Goal: Transaction & Acquisition: Purchase product/service

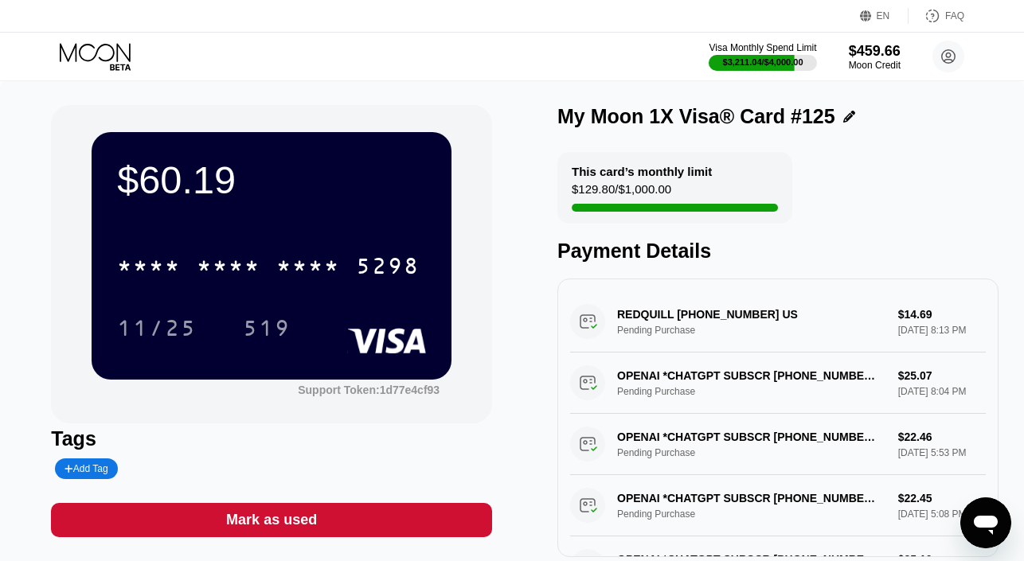
click at [88, 57] on icon at bounding box center [97, 57] width 74 height 28
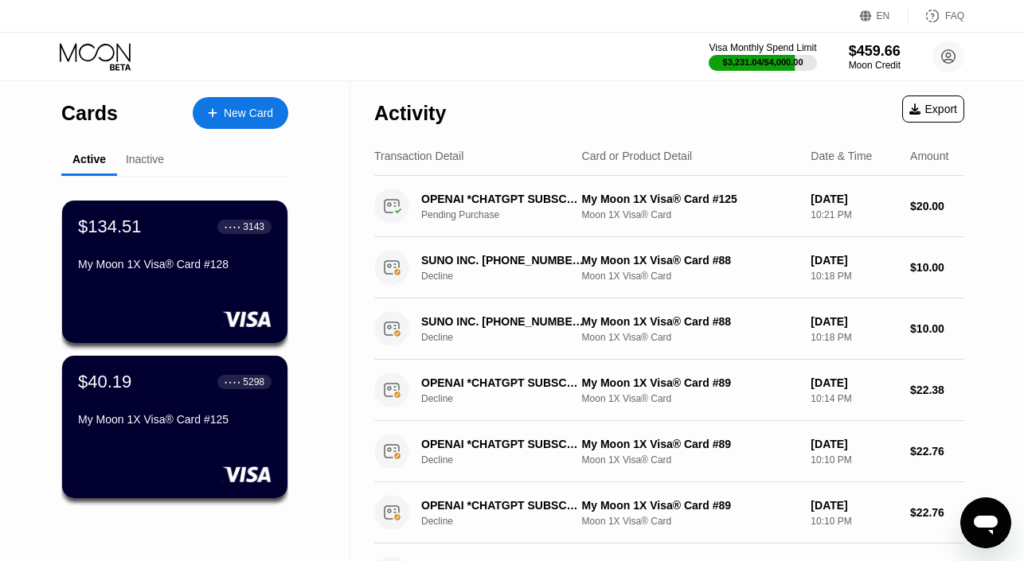
click at [220, 110] on div at bounding box center [220, 114] width 6 height 14
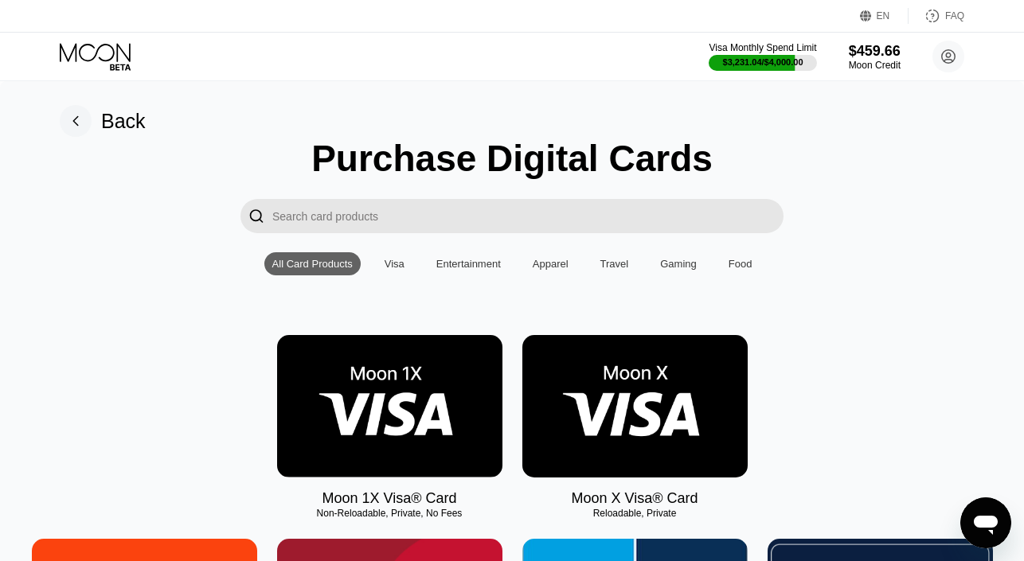
click at [349, 377] on img at bounding box center [389, 406] width 225 height 142
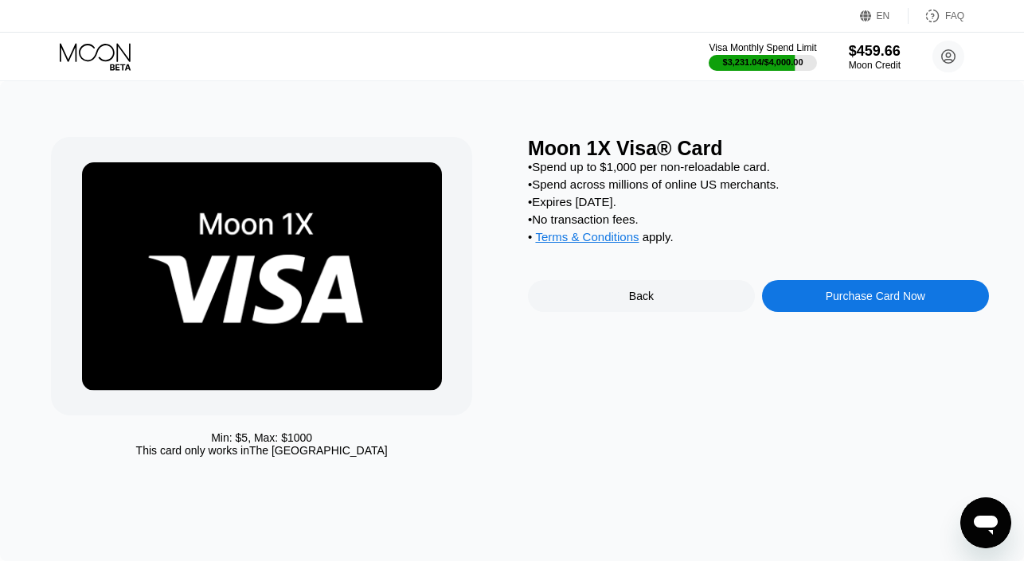
click at [819, 297] on div "Purchase Card Now" at bounding box center [875, 296] width 227 height 32
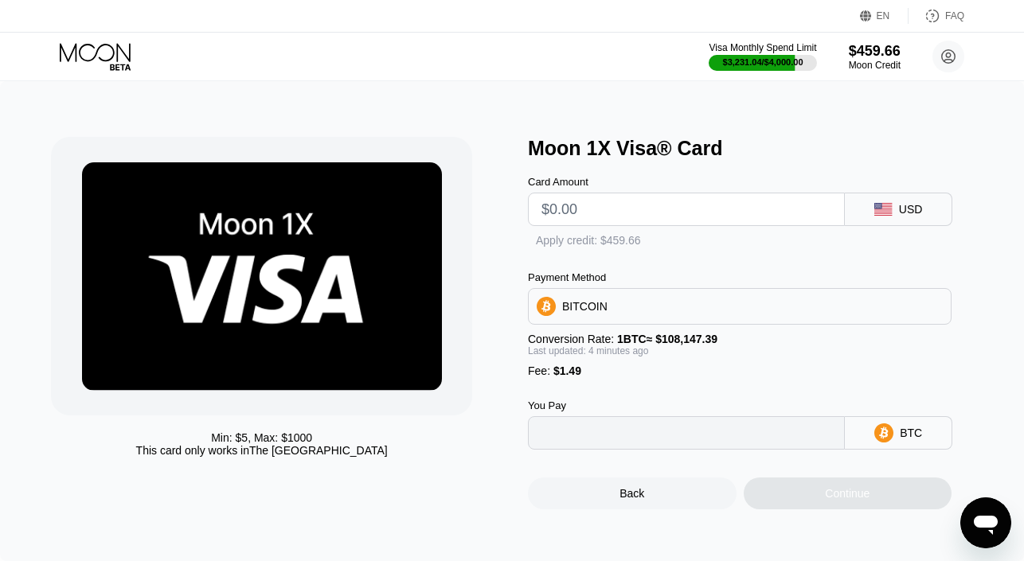
type input "0"
click at [625, 213] on input "text" at bounding box center [686, 209] width 290 height 32
type input "$2"
type input "0.00003224"
type input "$20"
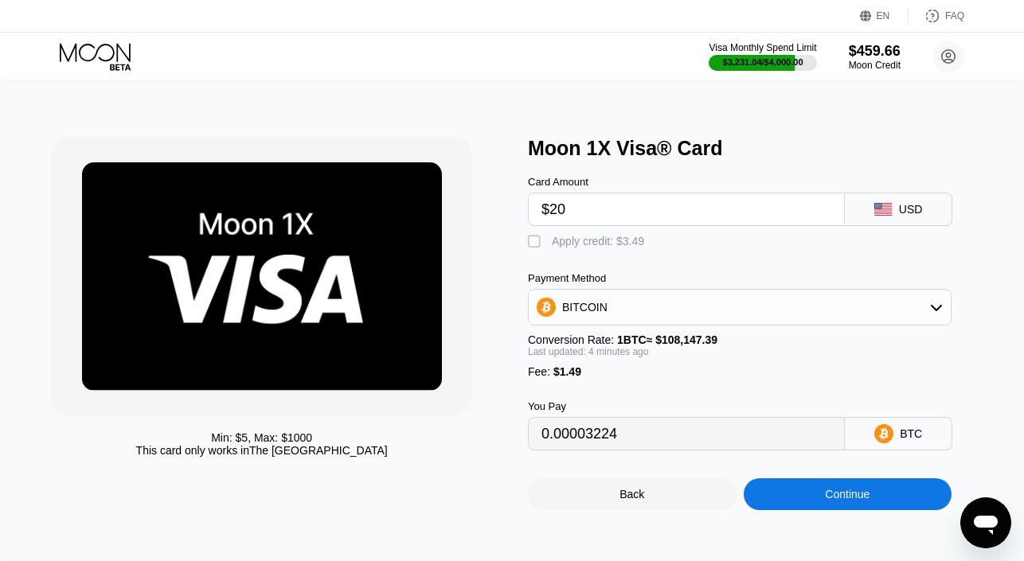
type input "0.00019847"
type input "$20"
click at [588, 238] on div "Apply credit: $21.49" at bounding box center [601, 241] width 99 height 13
type input "0"
click at [792, 501] on div "Continue" at bounding box center [847, 494] width 209 height 32
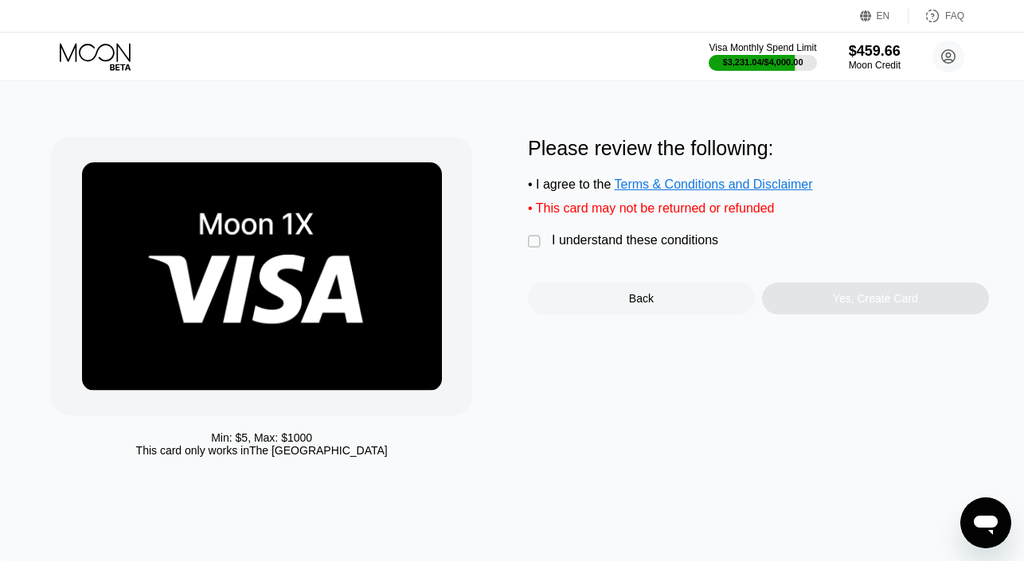
click at [663, 240] on div "I understand these conditions" at bounding box center [635, 240] width 166 height 14
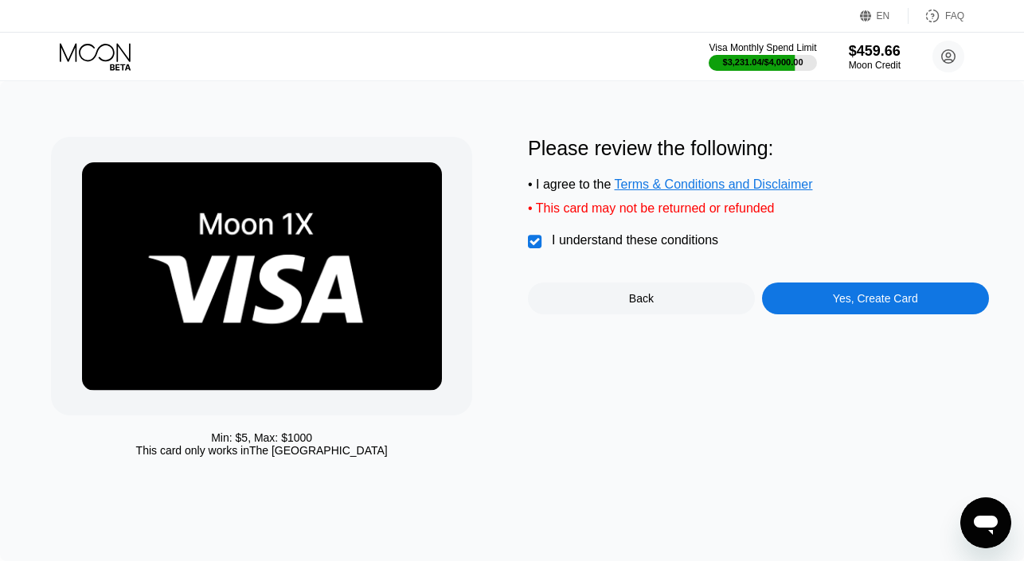
click at [794, 285] on div "Yes, Create Card" at bounding box center [875, 299] width 227 height 32
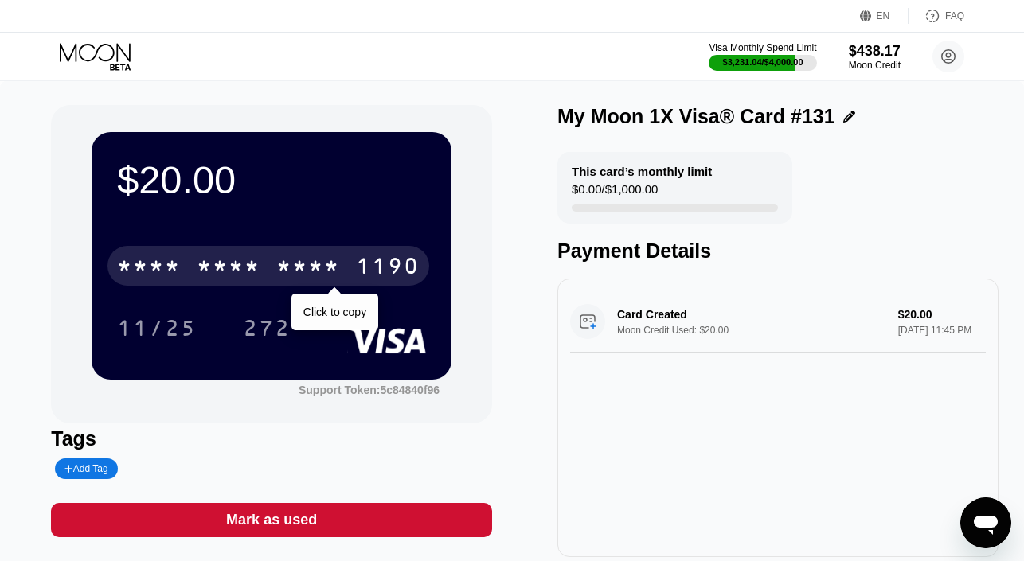
click at [353, 253] on div "* * * * * * * * * * * * 1190" at bounding box center [268, 266] width 322 height 40
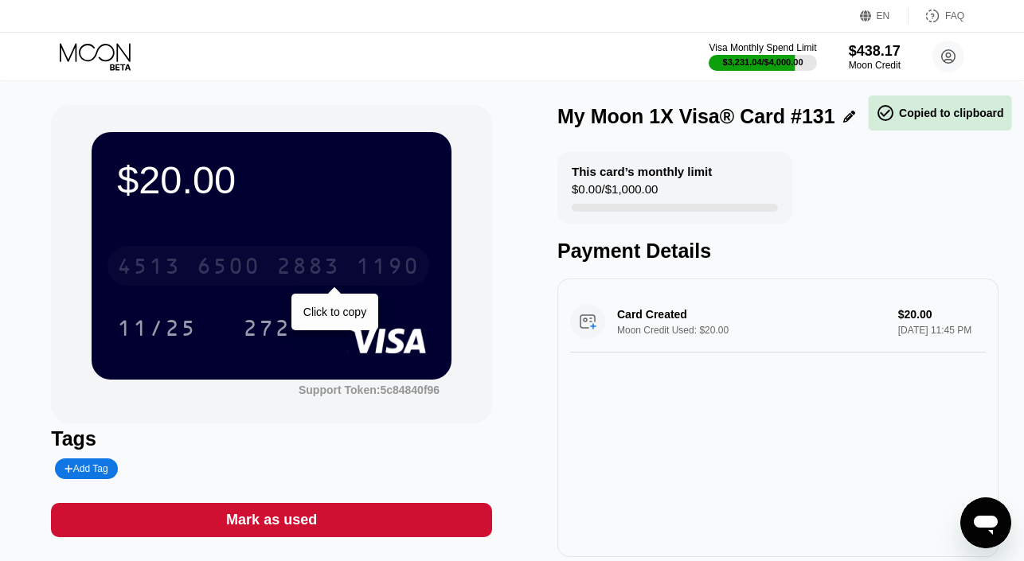
click at [353, 253] on div "4513 6500 2883 1190" at bounding box center [268, 266] width 322 height 40
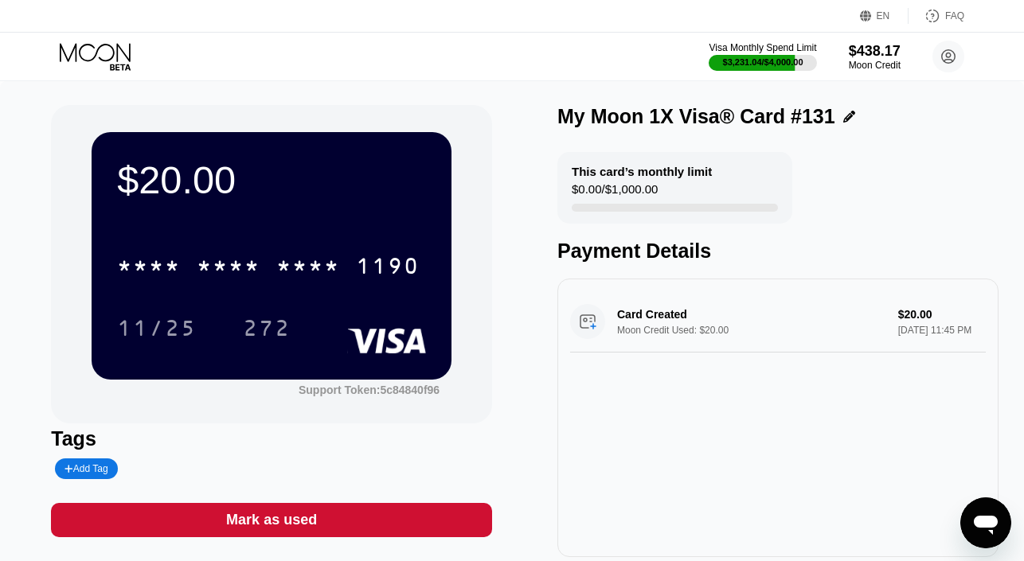
click at [91, 48] on icon at bounding box center [97, 57] width 74 height 28
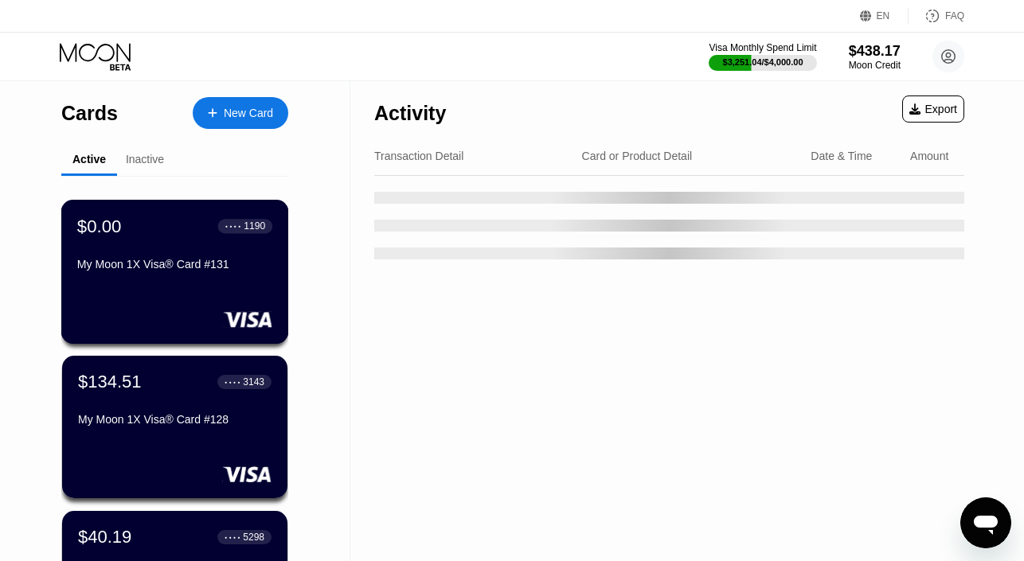
click at [179, 312] on div at bounding box center [174, 319] width 195 height 16
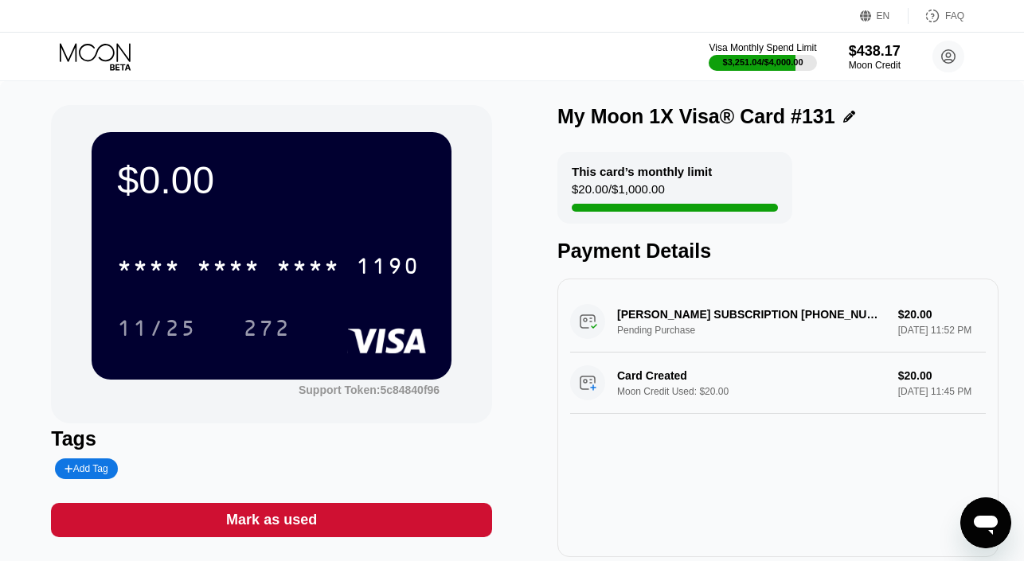
click at [271, 512] on div "Mark as used" at bounding box center [271, 520] width 91 height 18
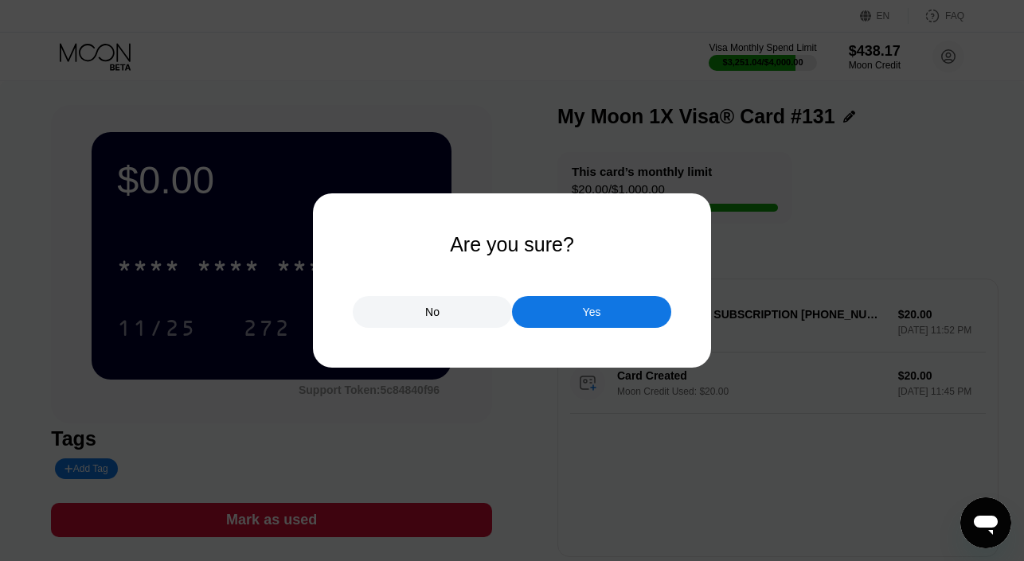
click at [547, 302] on div "Yes" at bounding box center [591, 312] width 159 height 32
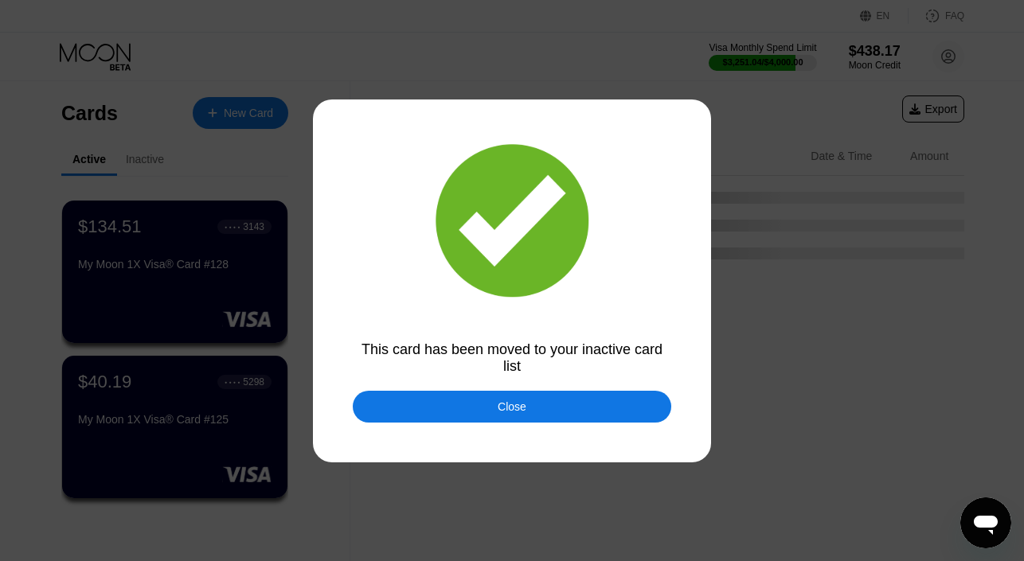
click at [527, 404] on div "Close" at bounding box center [512, 407] width 318 height 32
